Goal: Information Seeking & Learning: Find specific page/section

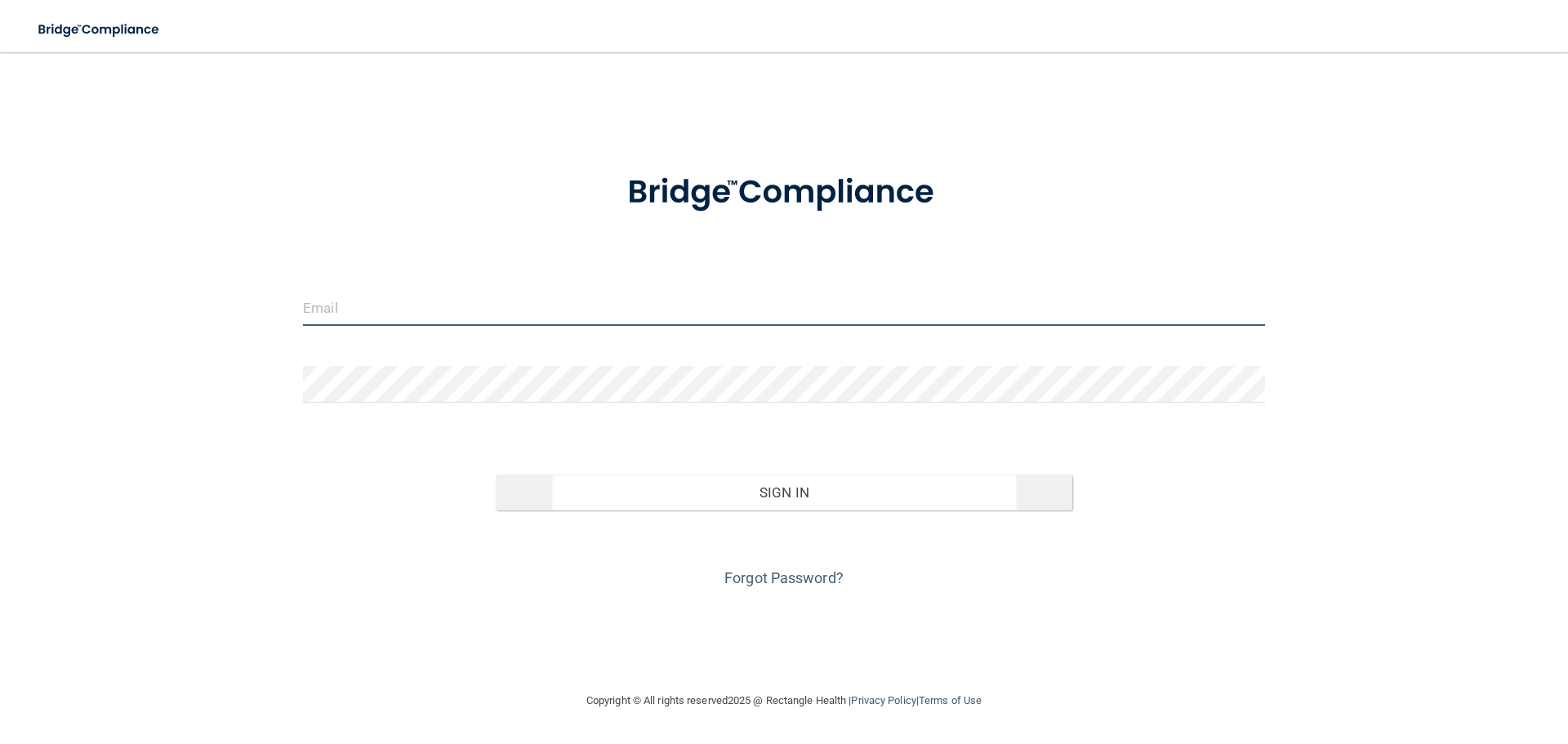
type input "[PERSON_NAME][EMAIL_ADDRESS][DOMAIN_NAME]"
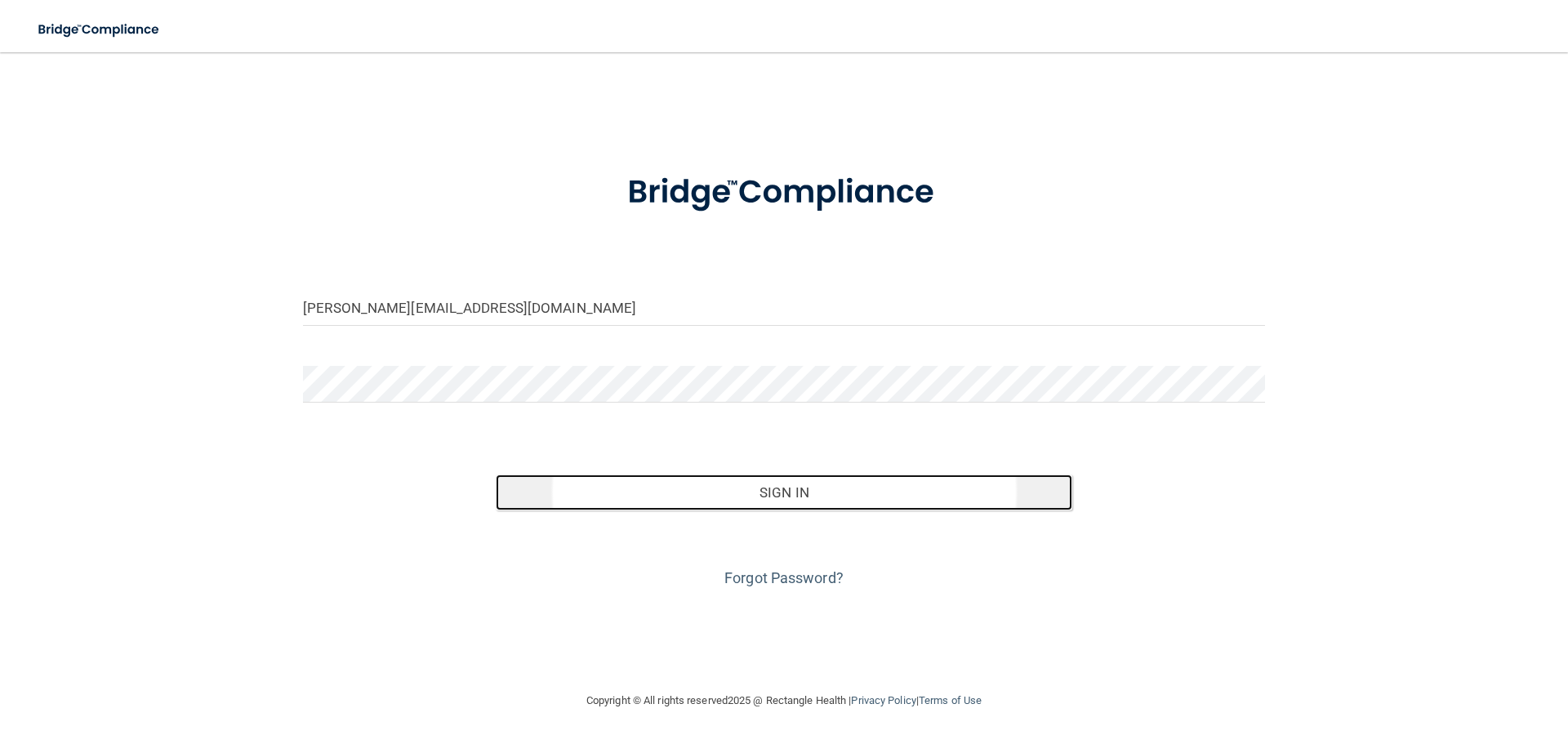
click at [784, 493] on button "Sign In" at bounding box center [784, 493] width 577 height 36
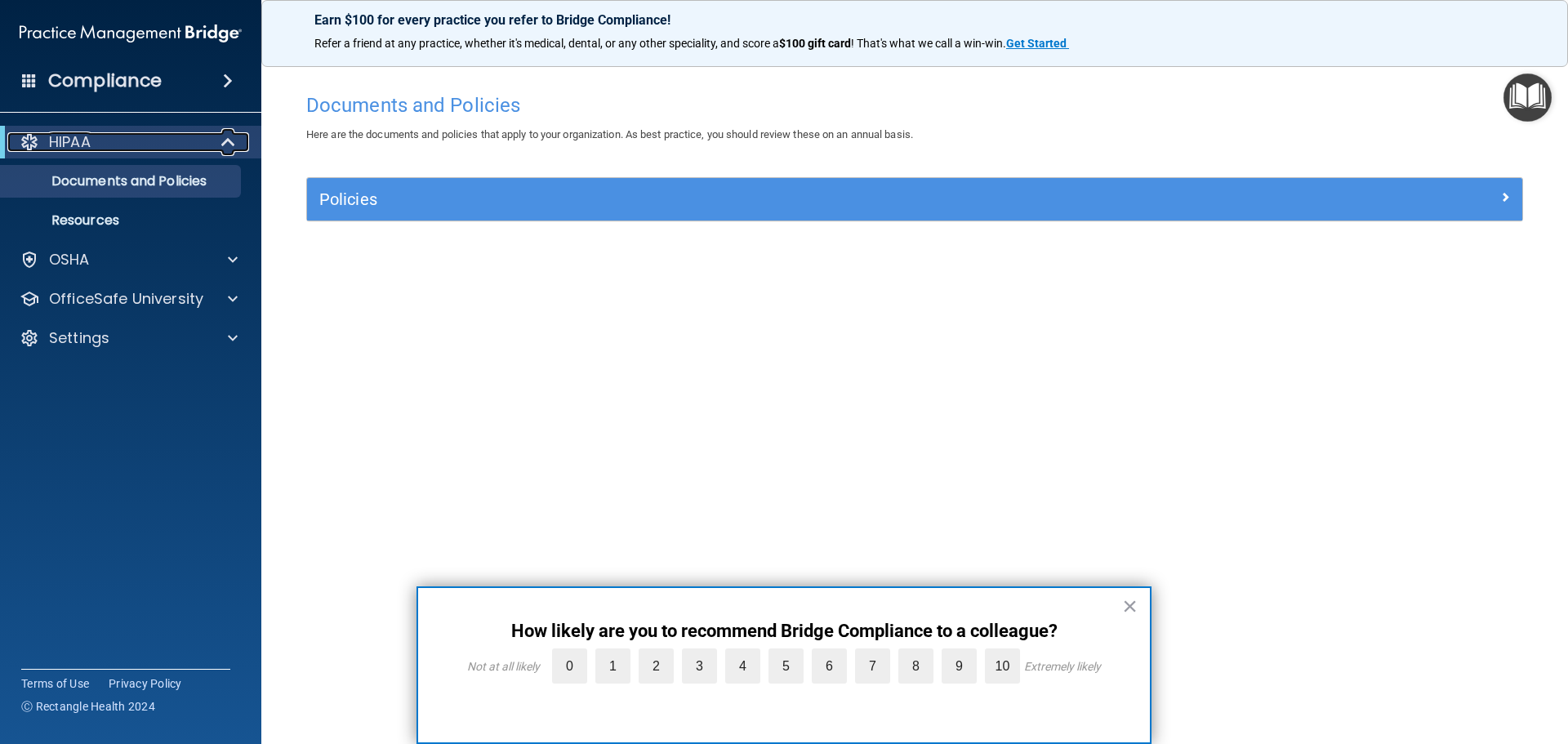
click at [223, 144] on span at bounding box center [229, 141] width 14 height 19
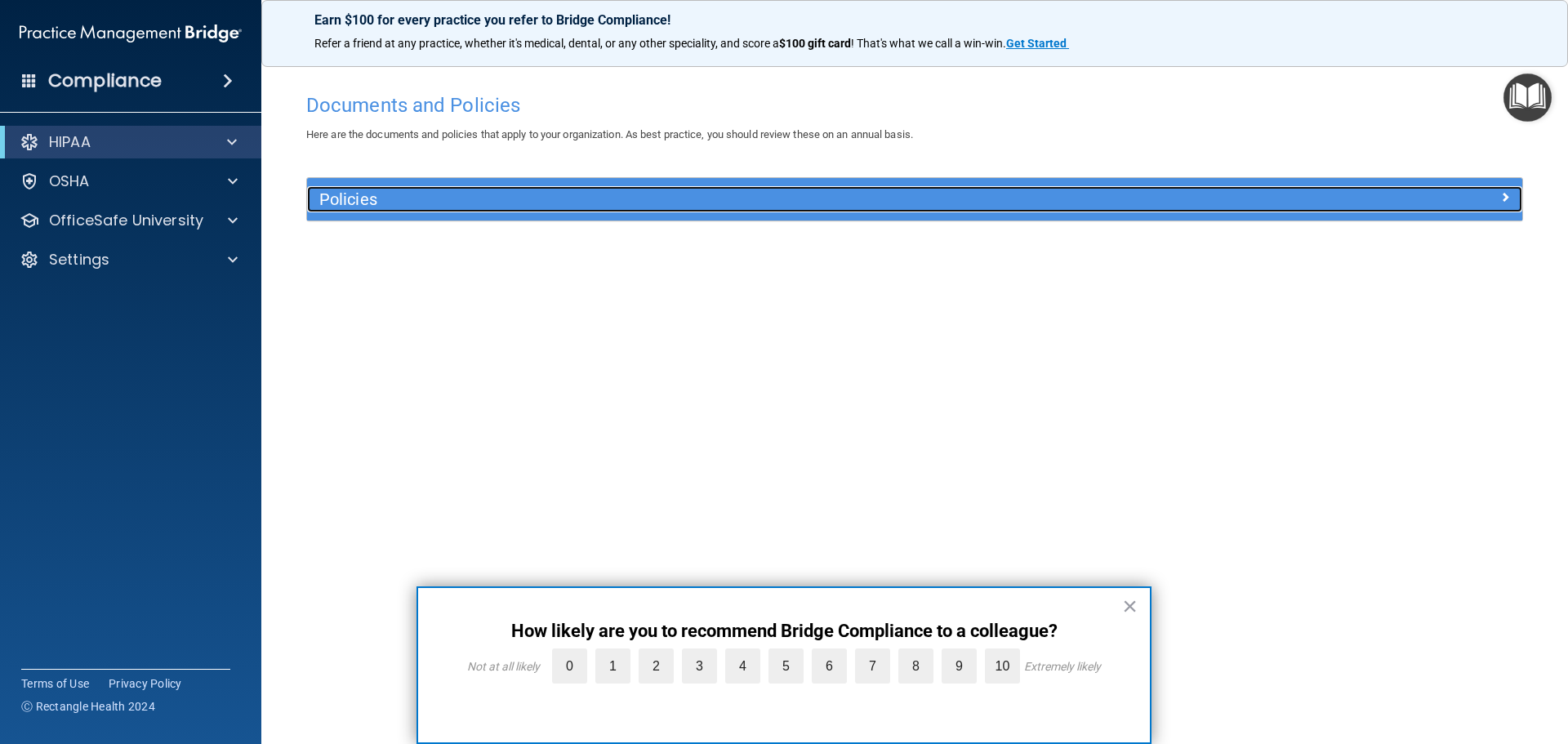
click at [365, 191] on h5 "Policies" at bounding box center [763, 199] width 887 height 18
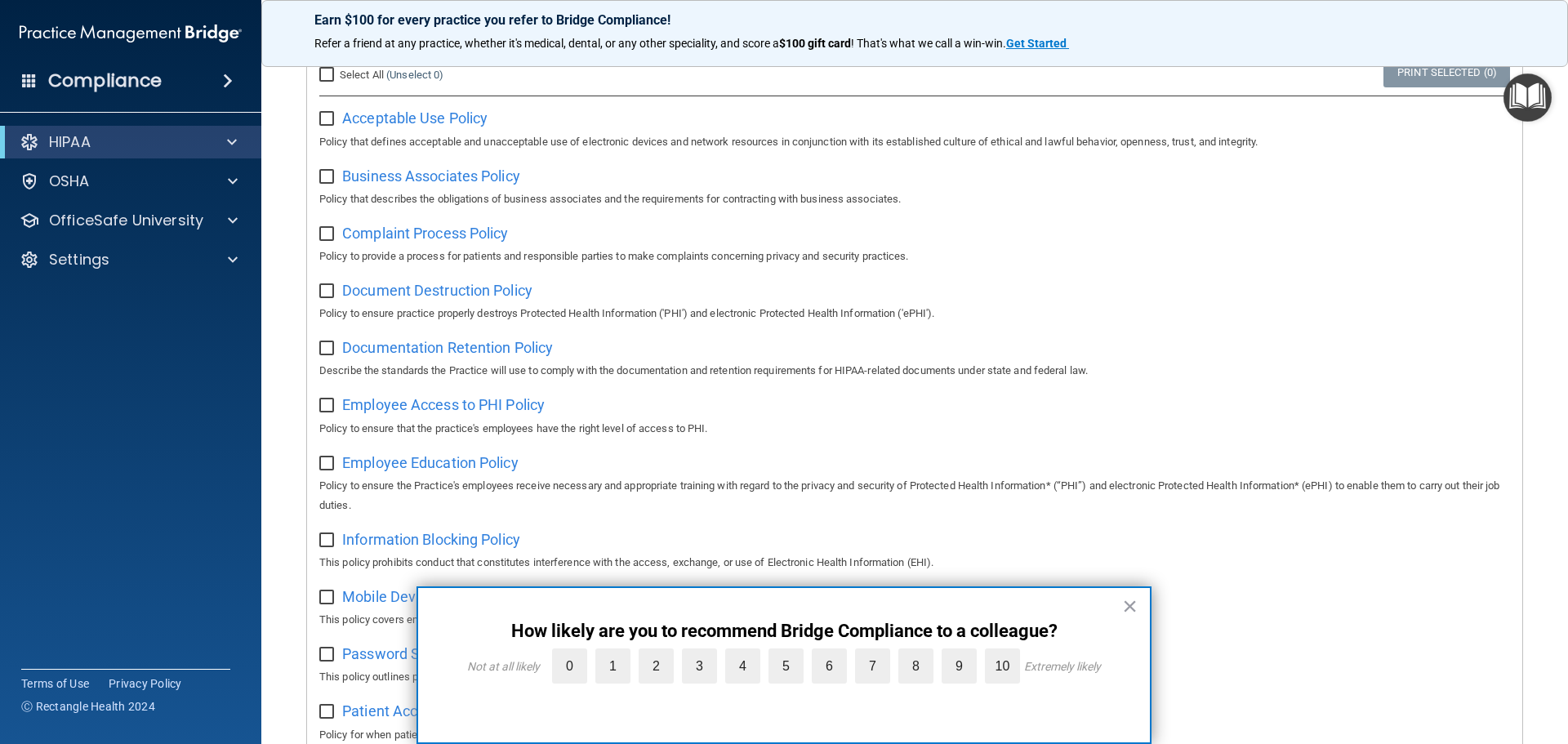
scroll to position [245, 0]
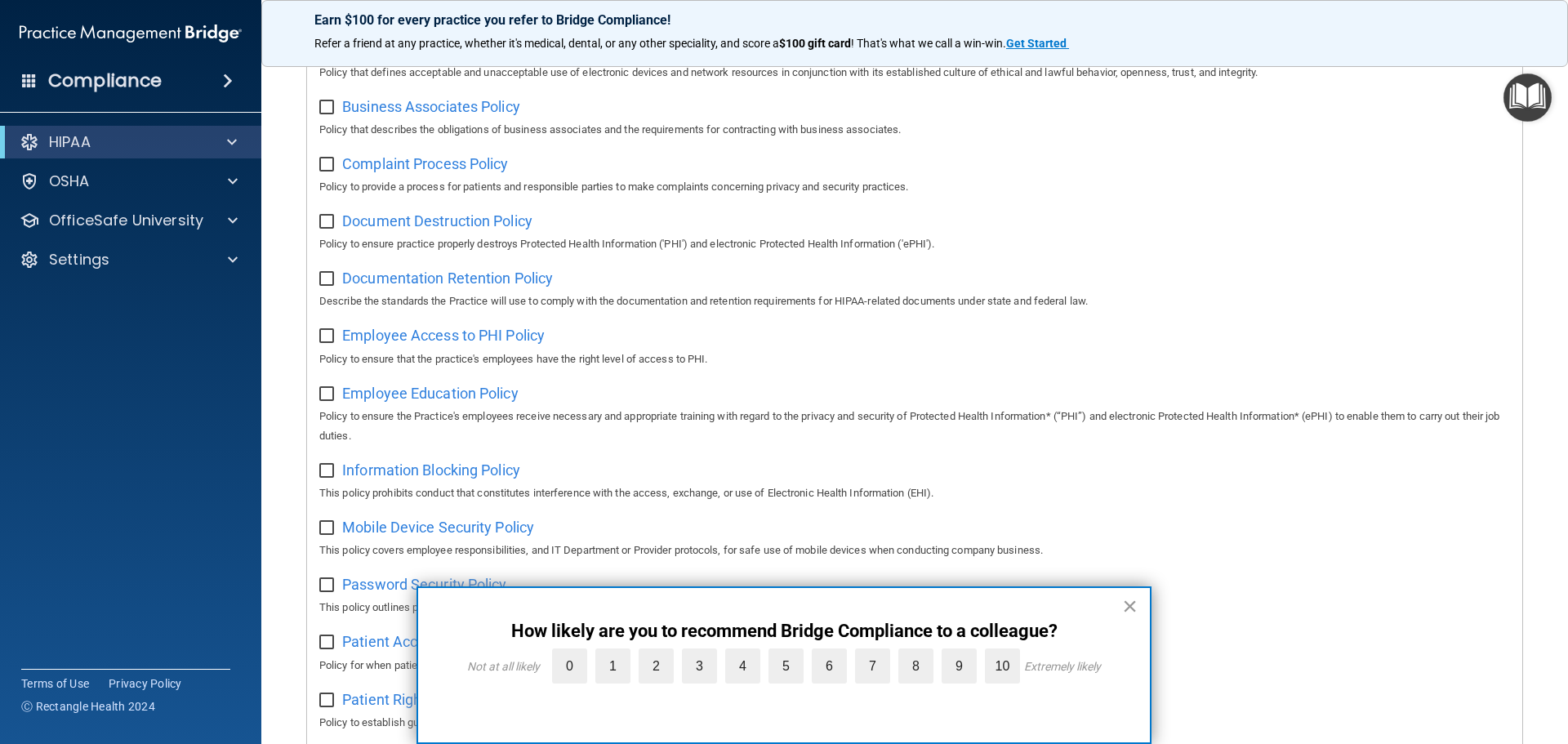
drag, startPoint x: 1126, startPoint y: 602, endPoint x: 1129, endPoint y: 584, distance: 18.2
click at [1127, 602] on button "×" at bounding box center [1129, 606] width 16 height 26
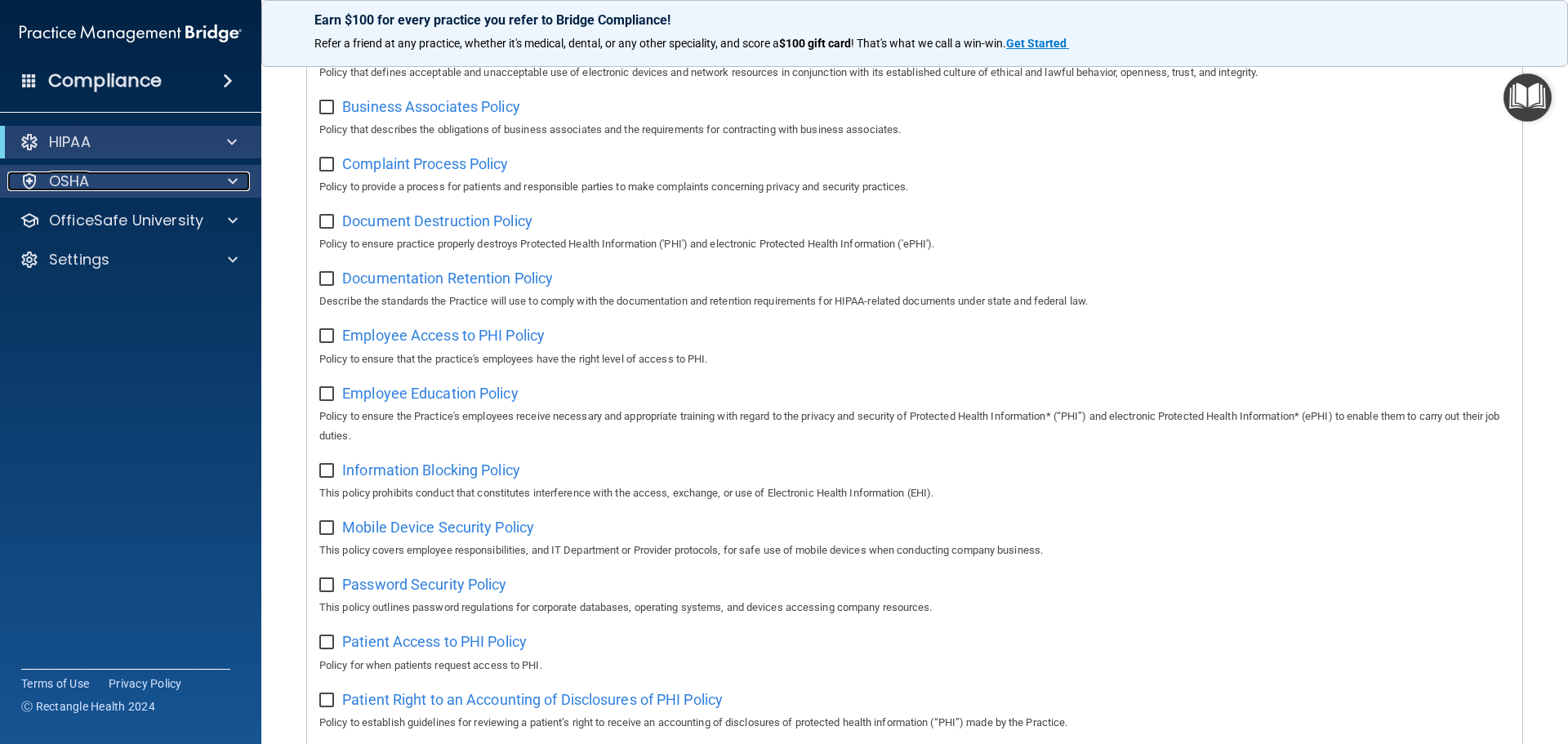
click at [58, 178] on p "OSHA" at bounding box center [69, 181] width 41 height 19
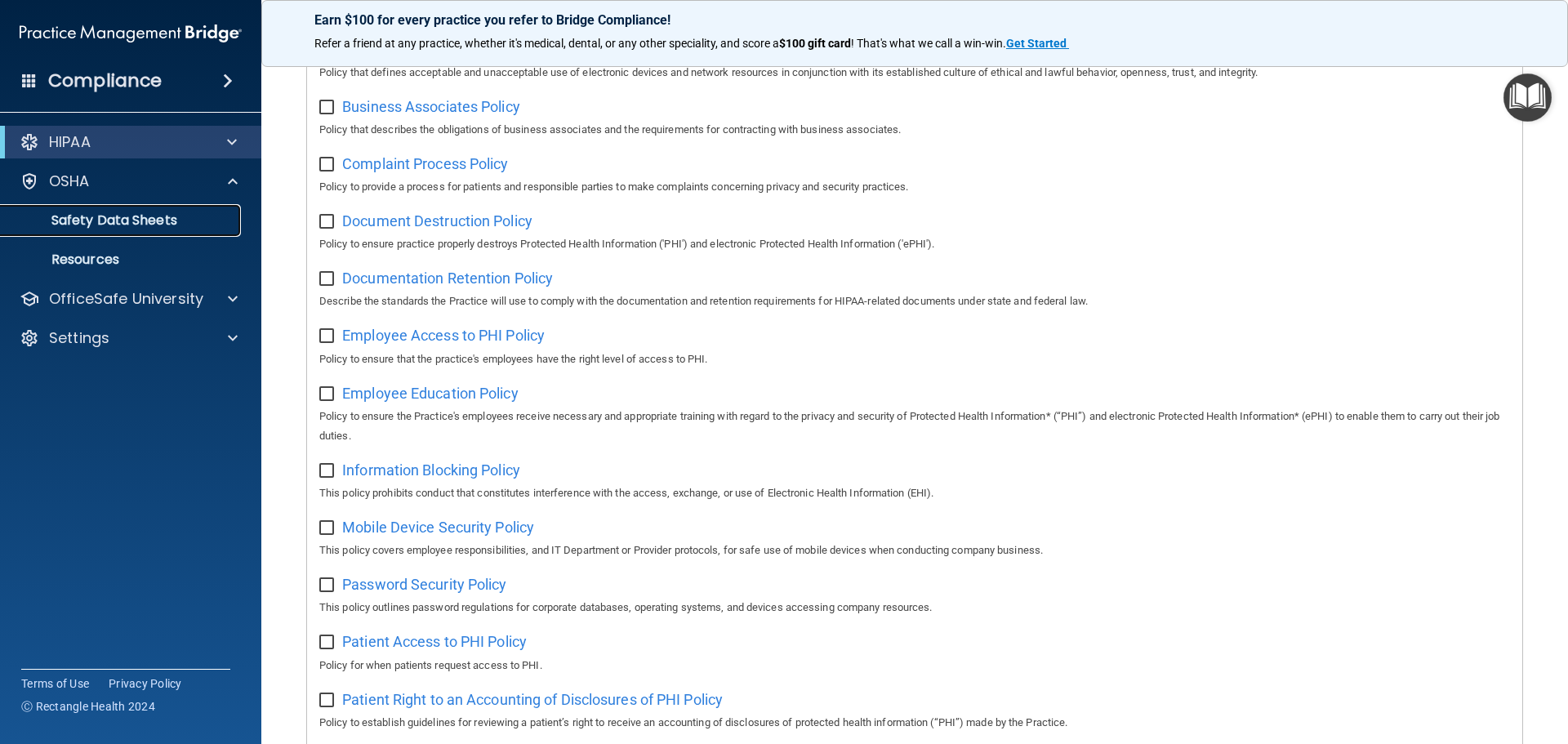
click at [77, 219] on p "Safety Data Sheets" at bounding box center [121, 221] width 223 height 17
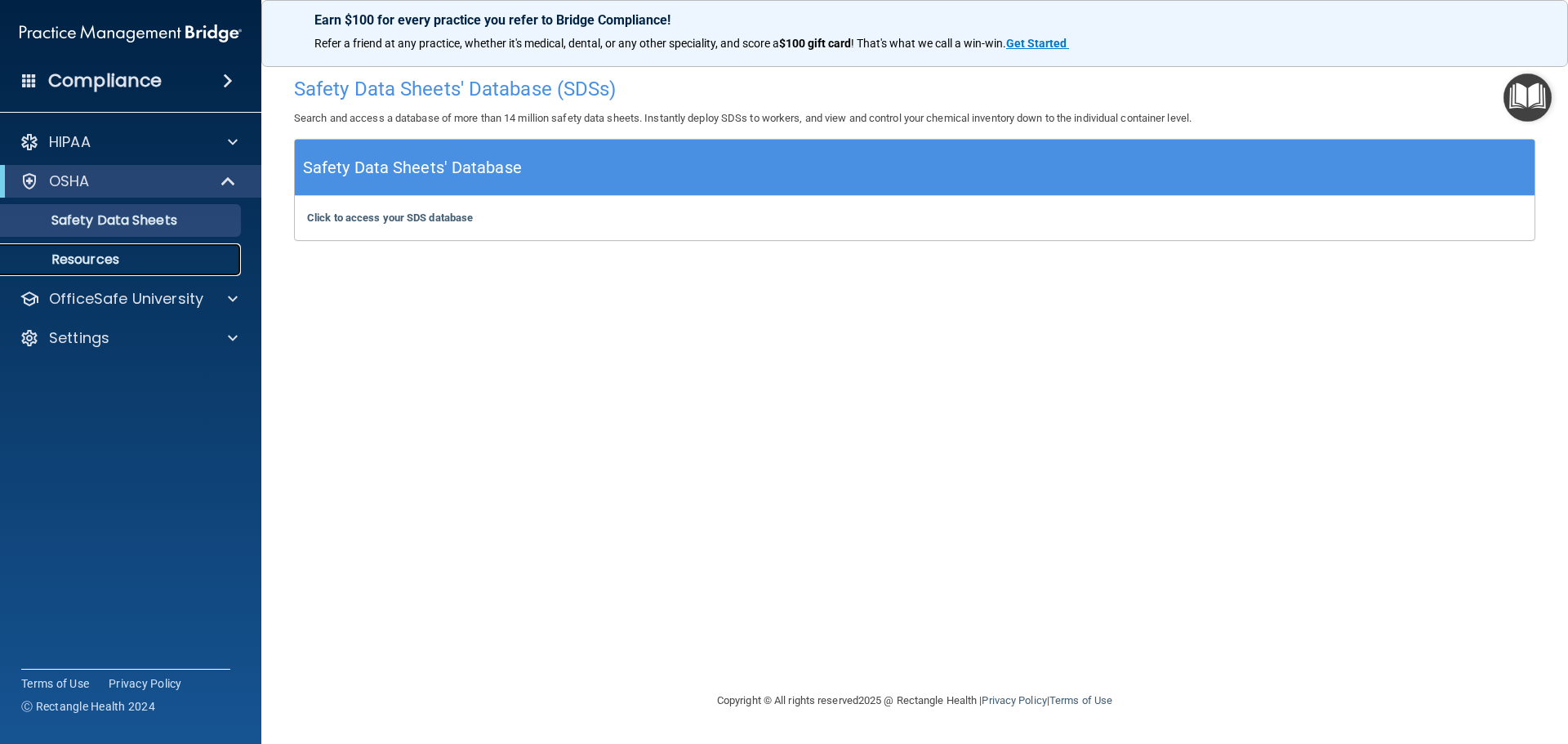
click at [136, 256] on p "Resources" at bounding box center [121, 260] width 223 height 17
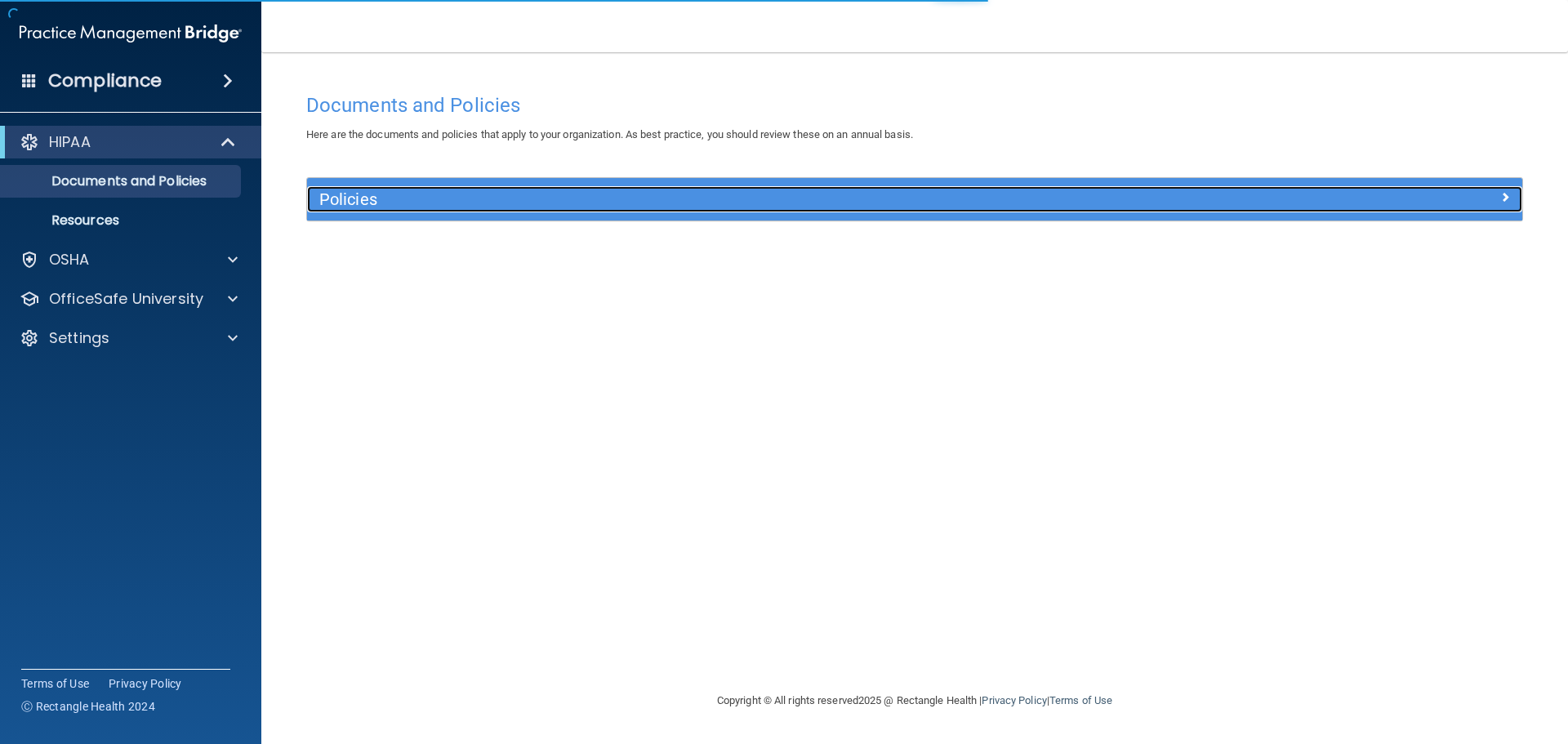
click at [659, 197] on h5 "Policies" at bounding box center [763, 199] width 887 height 18
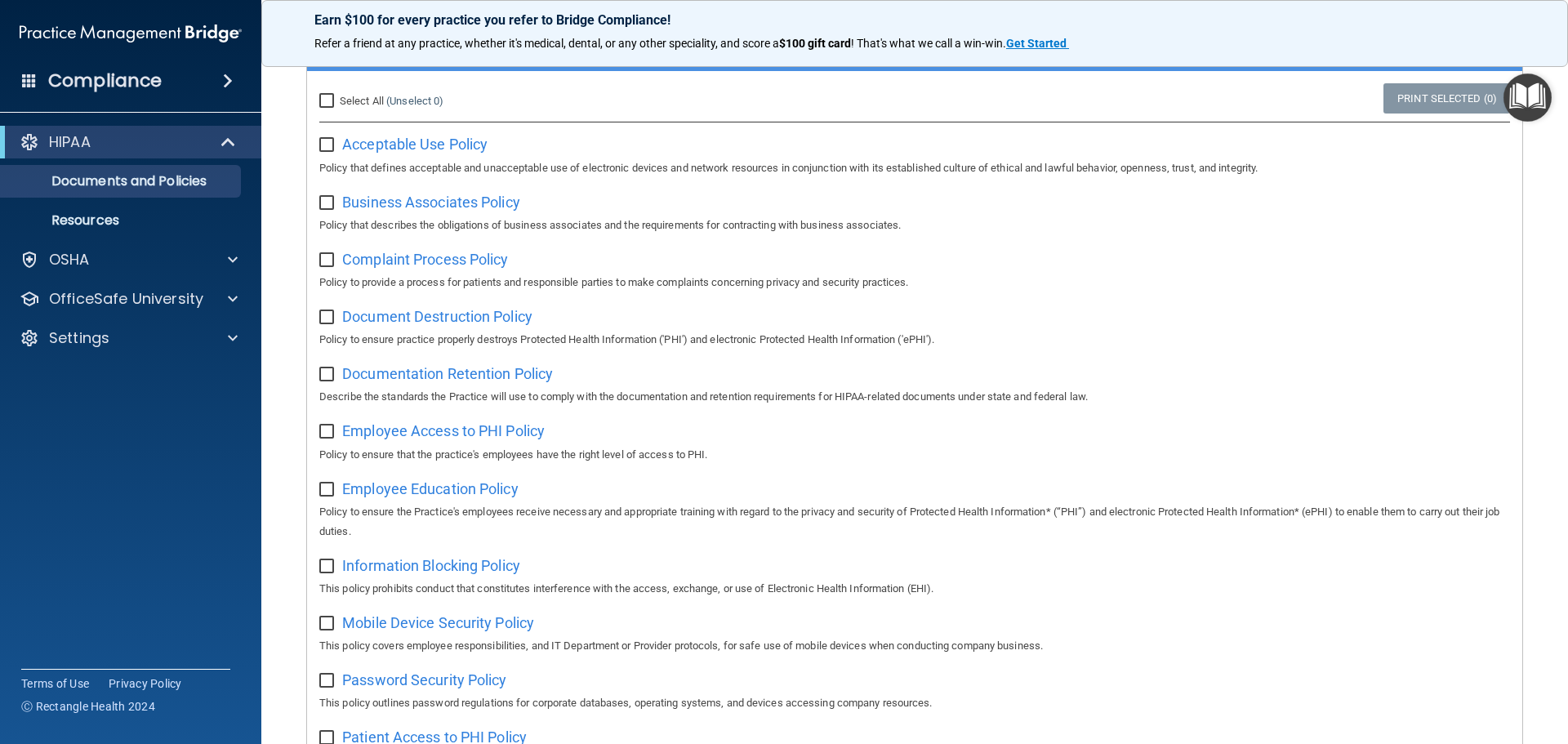
scroll to position [78, 0]
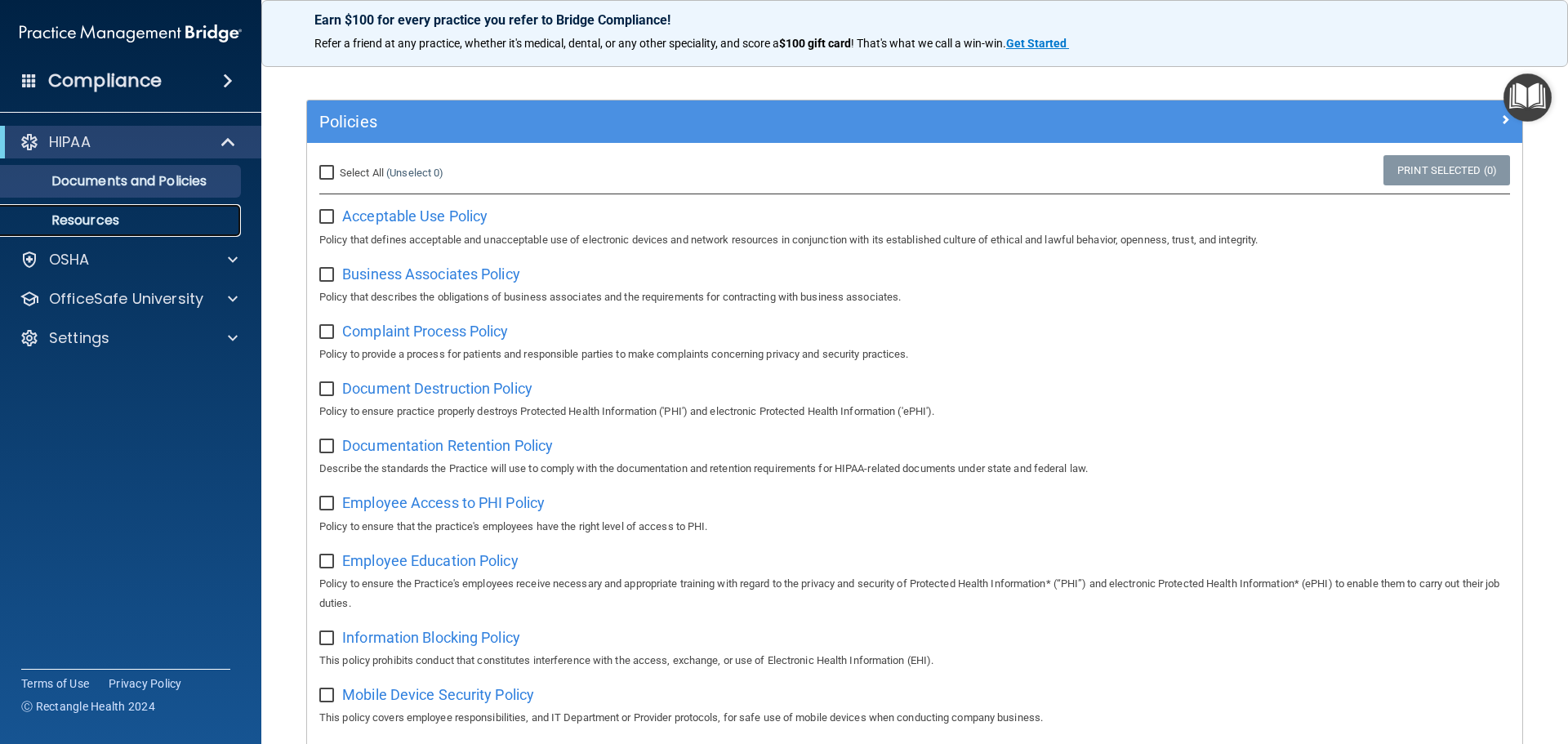
click at [67, 222] on p "Resources" at bounding box center [121, 221] width 223 height 17
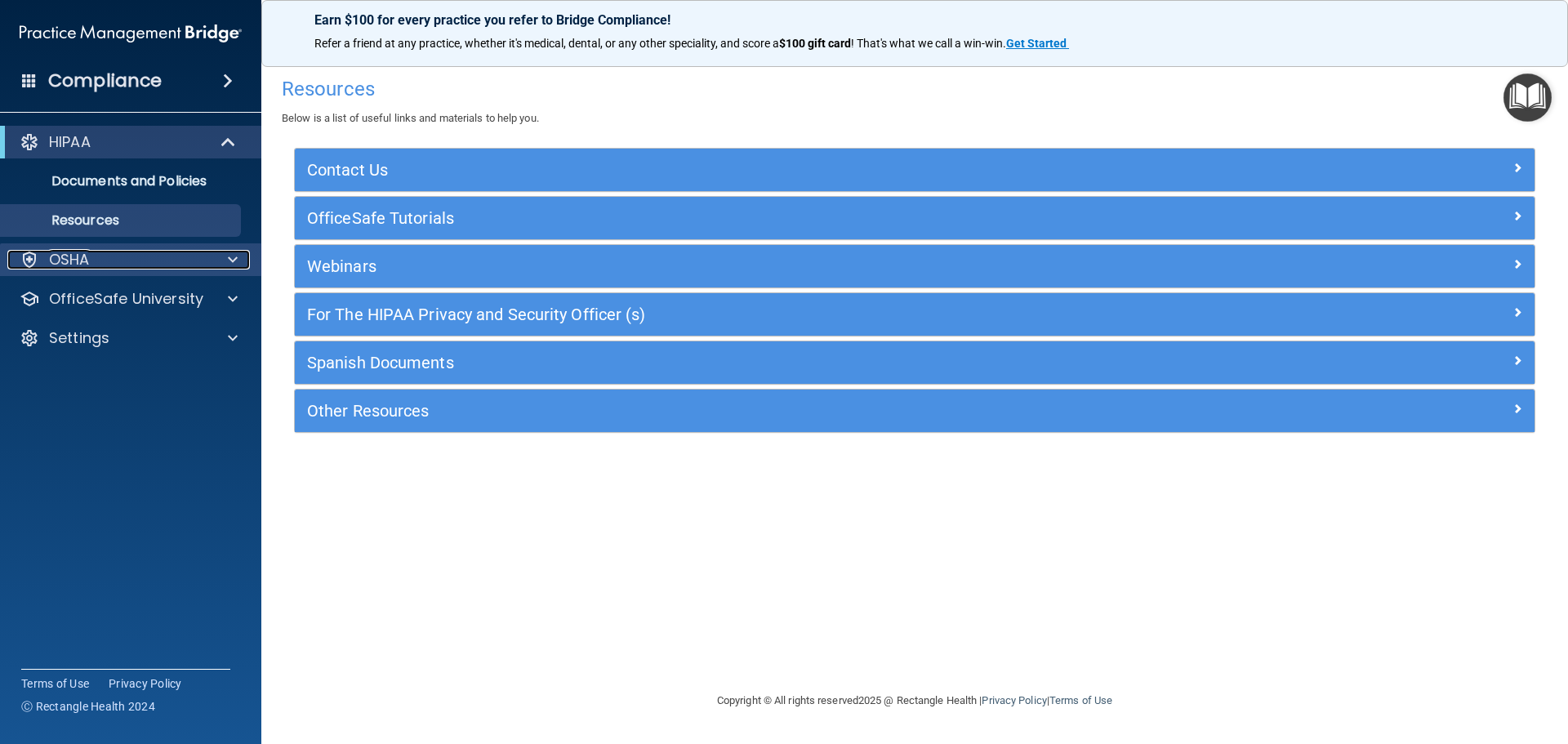
click at [95, 262] on div "OSHA" at bounding box center [108, 259] width 202 height 19
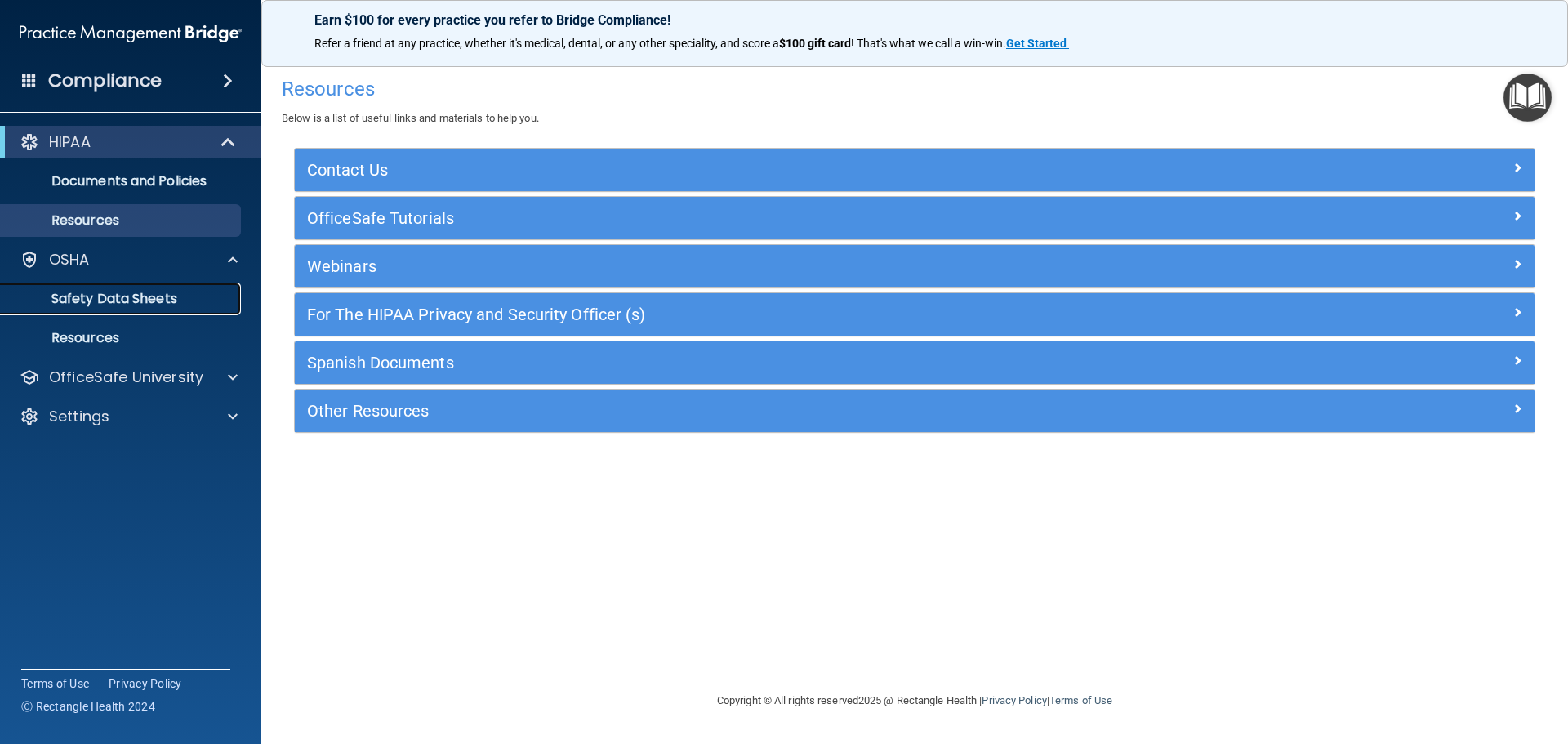
click at [91, 294] on p "Safety Data Sheets" at bounding box center [121, 299] width 223 height 17
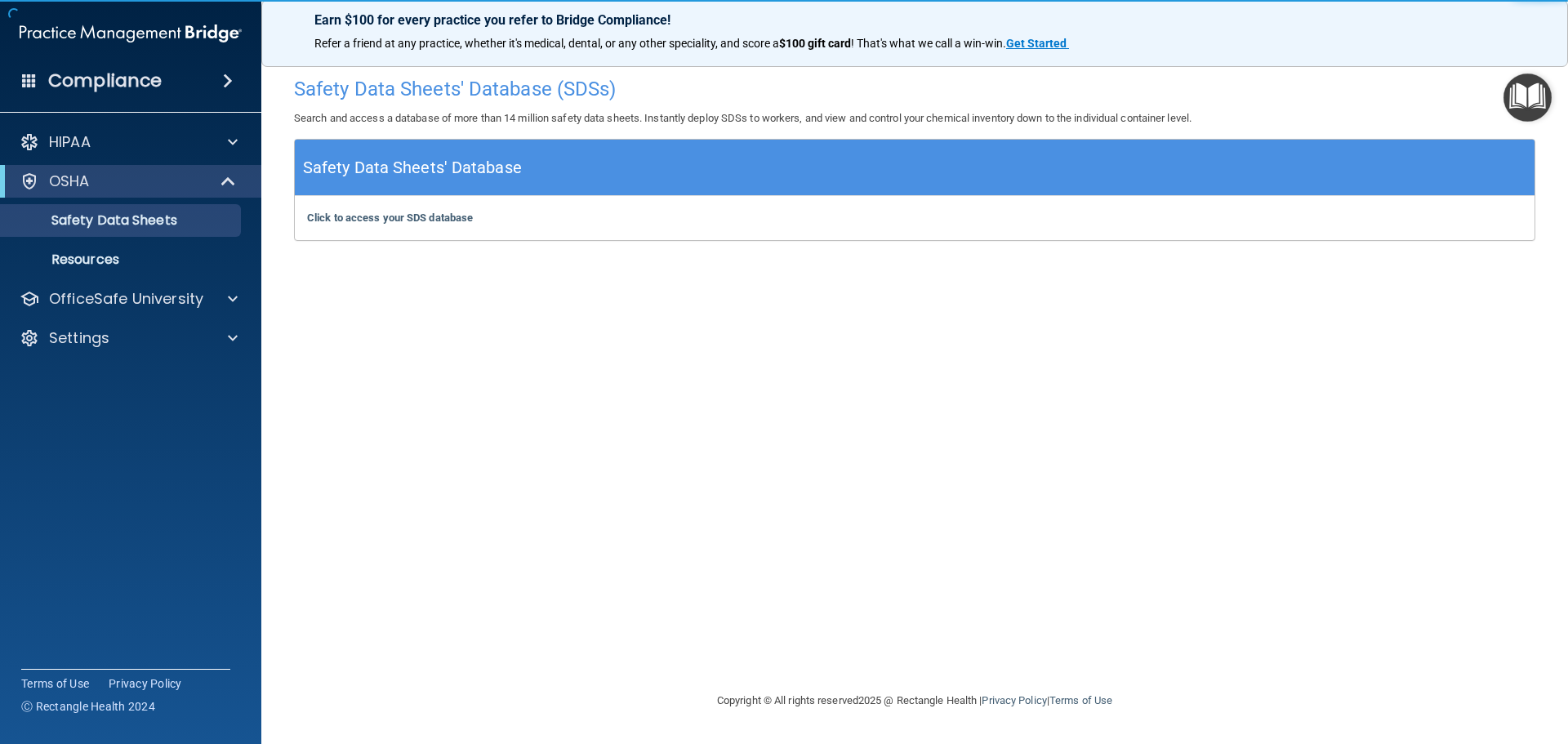
click at [506, 162] on h5 "Safety Data Sheets' Database" at bounding box center [412, 167] width 219 height 29
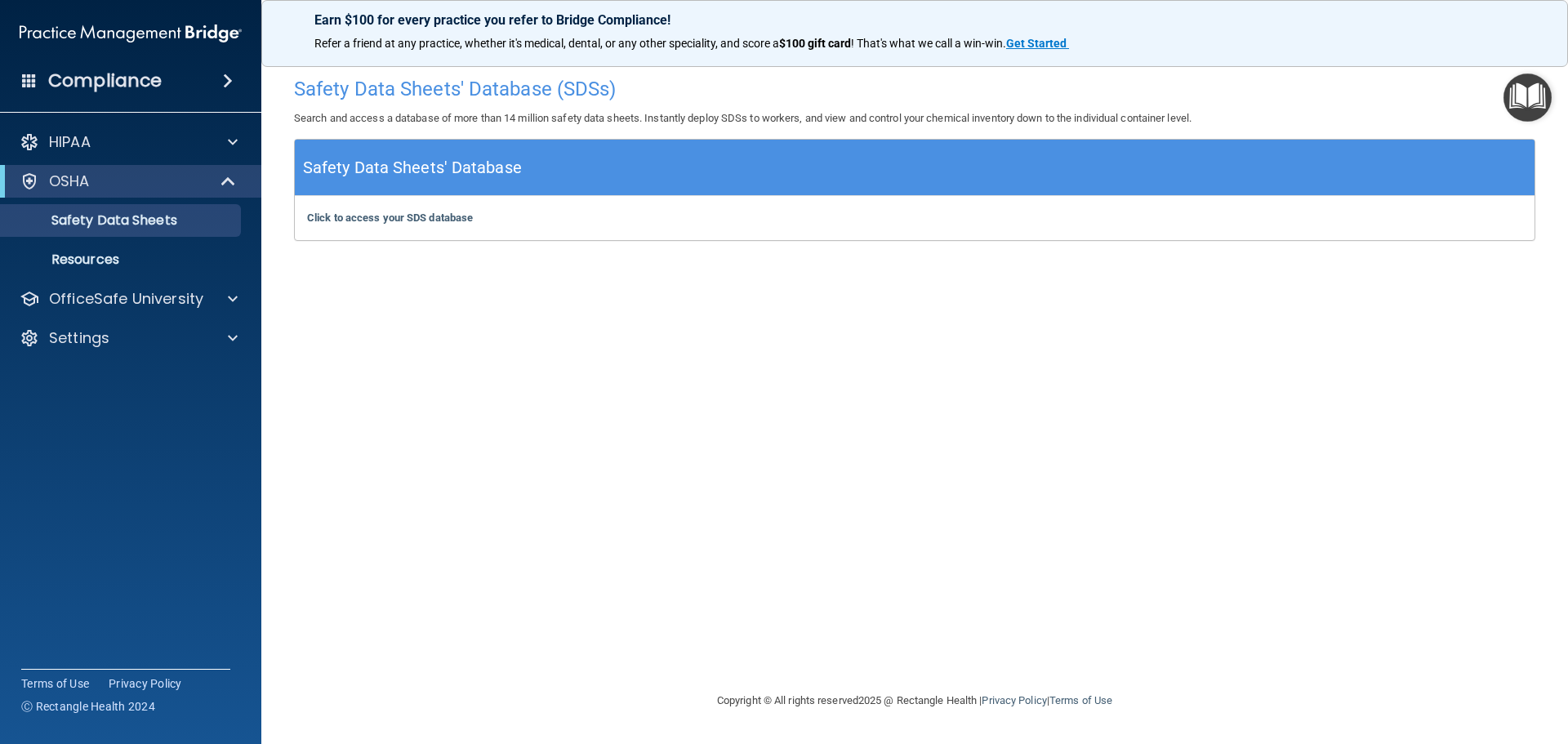
click at [419, 165] on h5 "Safety Data Sheets' Database" at bounding box center [412, 167] width 219 height 29
click at [361, 172] on h5 "Safety Data Sheets' Database" at bounding box center [412, 167] width 219 height 29
click at [152, 222] on p "Safety Data Sheets" at bounding box center [121, 221] width 223 height 17
click at [101, 263] on p "Resources" at bounding box center [121, 260] width 223 height 17
